Goal: Task Accomplishment & Management: Complete application form

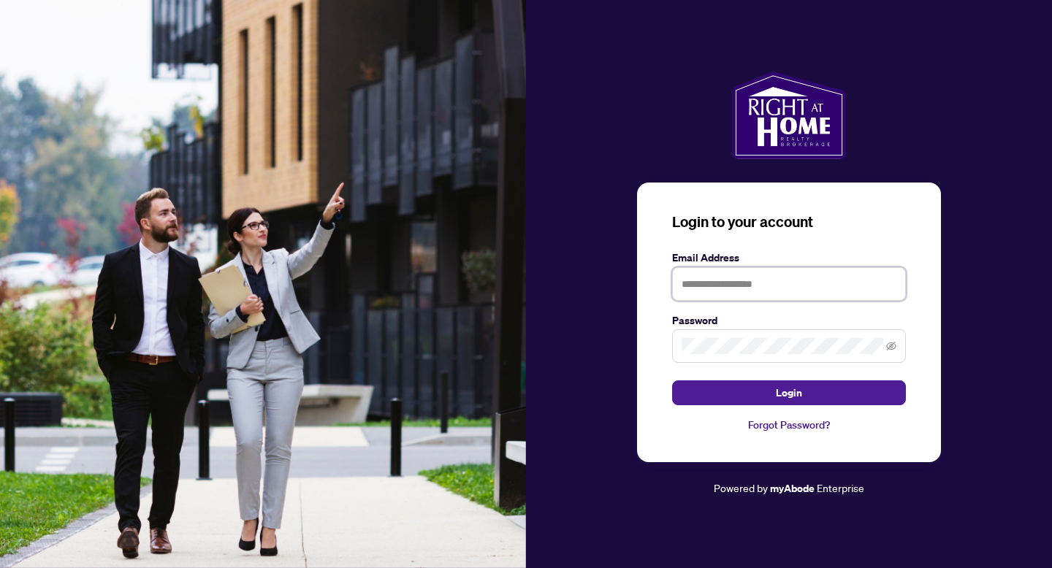
click at [722, 278] on input "text" at bounding box center [789, 284] width 234 height 34
type input "**********"
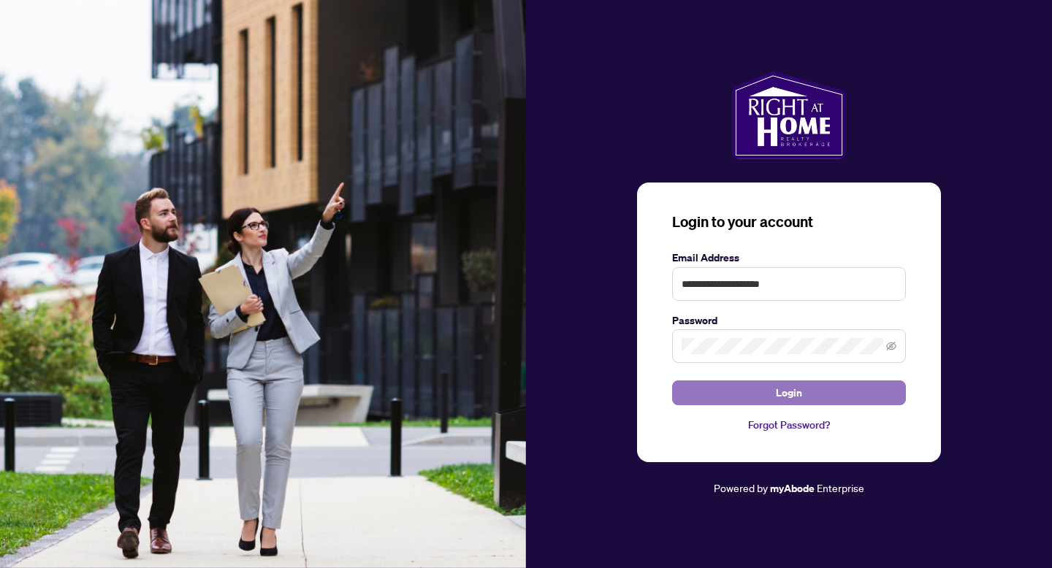
click at [798, 394] on span "Login" at bounding box center [789, 392] width 26 height 23
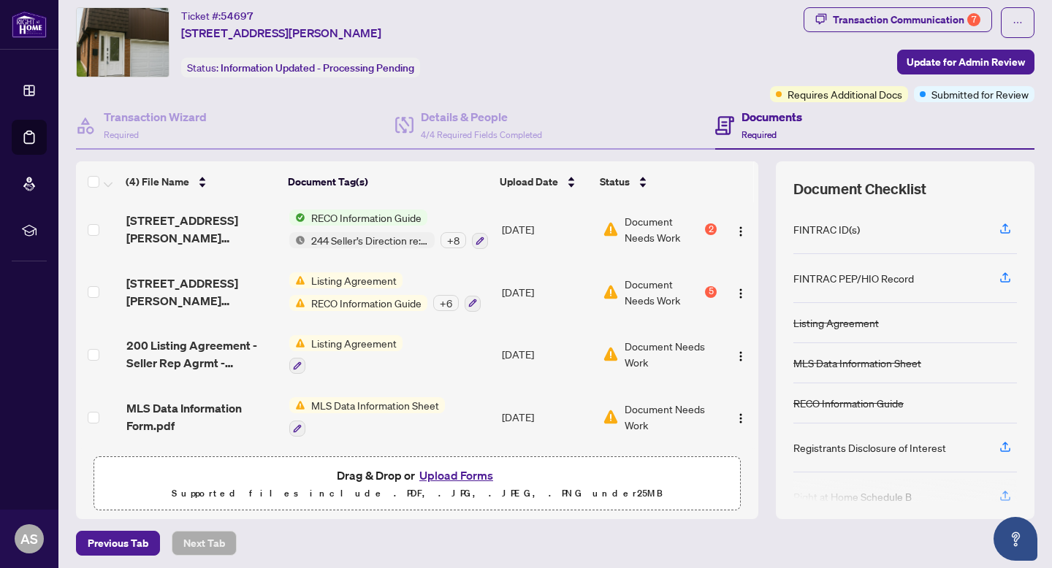
scroll to position [42, 0]
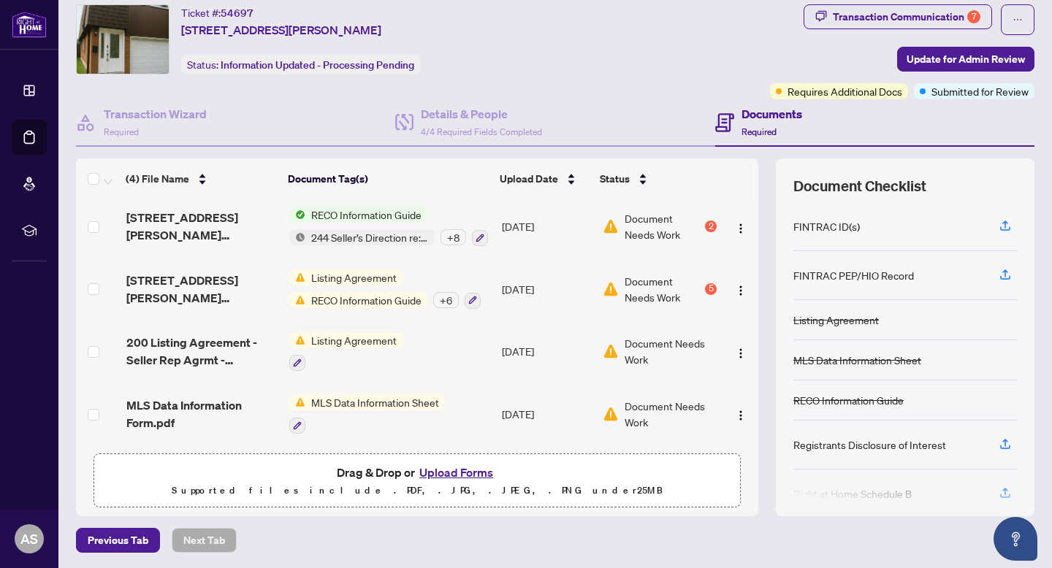
click at [446, 472] on button "Upload Forms" at bounding box center [456, 472] width 83 height 19
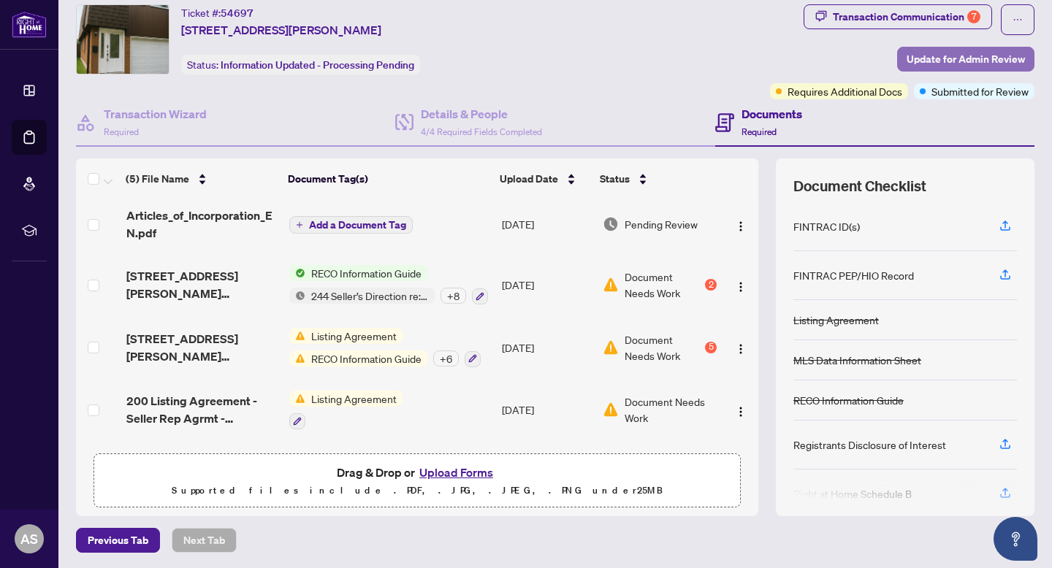
click at [950, 55] on span "Update for Admin Review" at bounding box center [965, 58] width 118 height 23
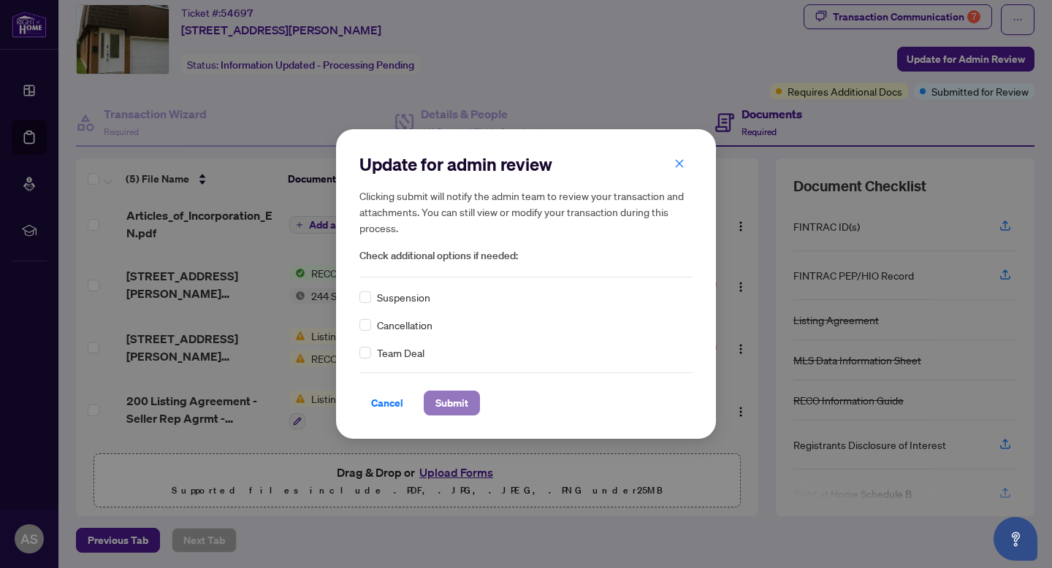
click at [441, 397] on span "Submit" at bounding box center [451, 403] width 33 height 23
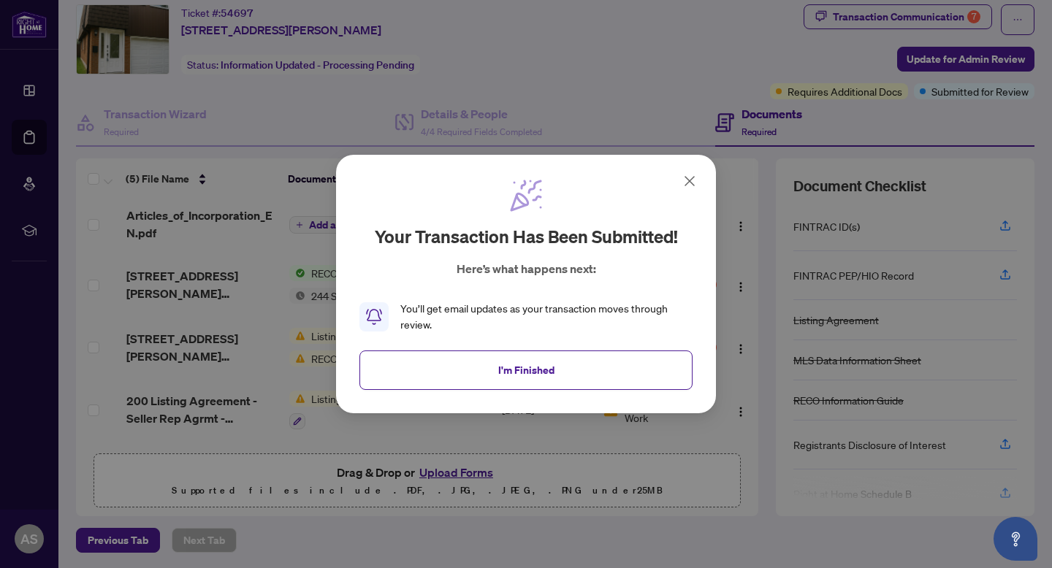
click at [684, 179] on icon at bounding box center [690, 181] width 18 height 18
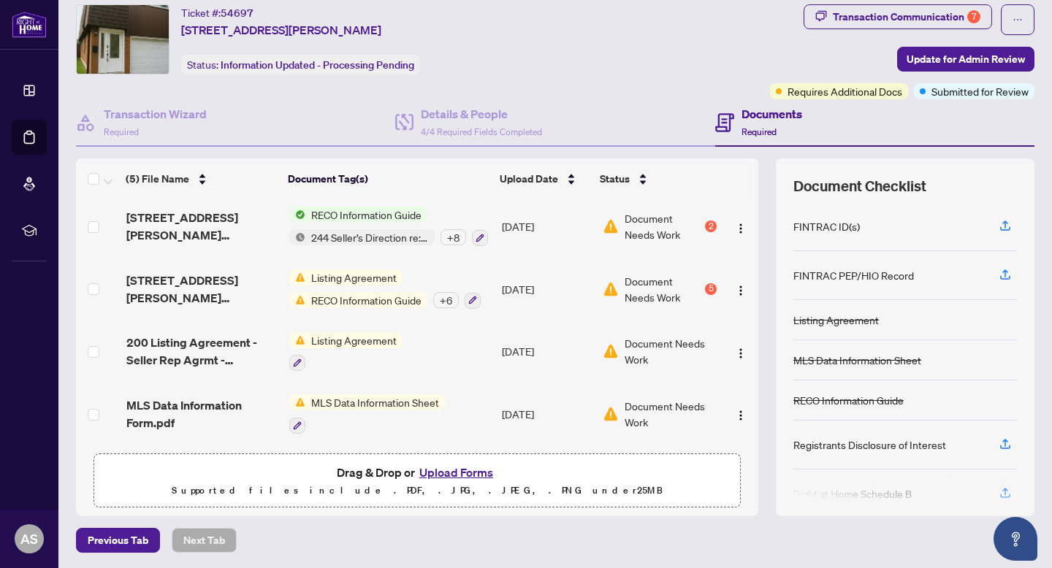
scroll to position [0, 0]
